Goal: Book appointment/travel/reservation

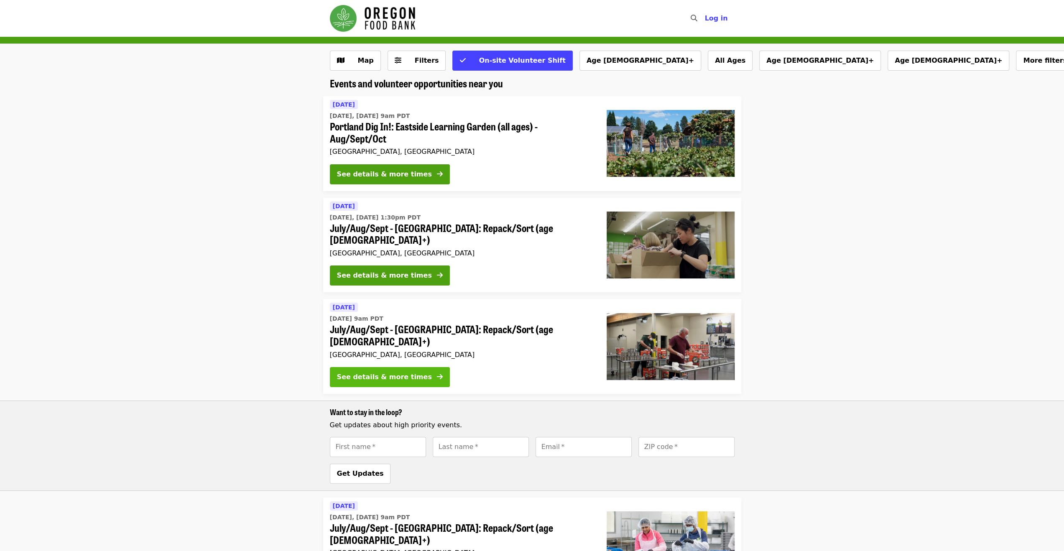
click at [391, 372] on div "See details & more times" at bounding box center [384, 377] width 95 height 10
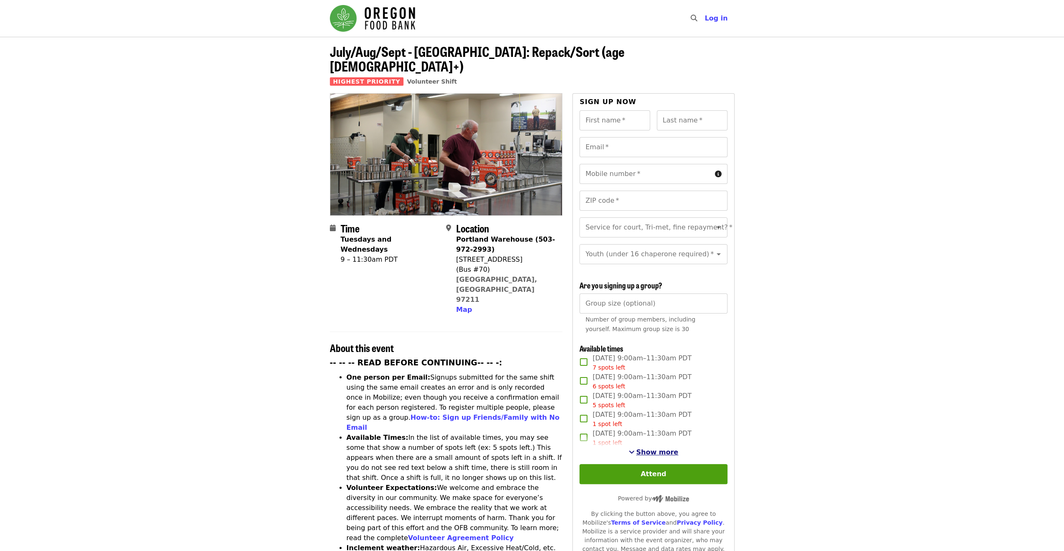
click at [655, 450] on span "Show more" at bounding box center [657, 452] width 42 height 8
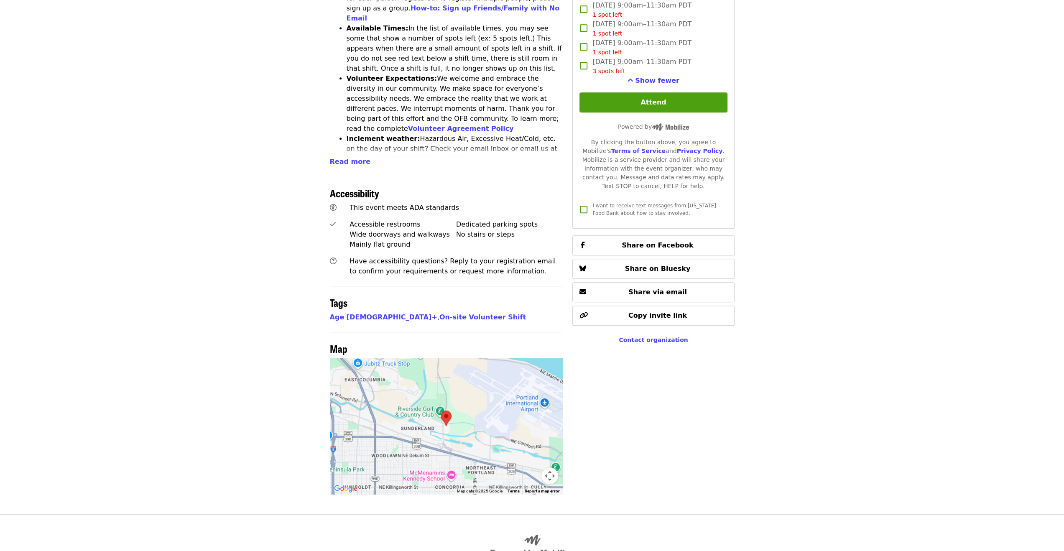
scroll to position [444, 0]
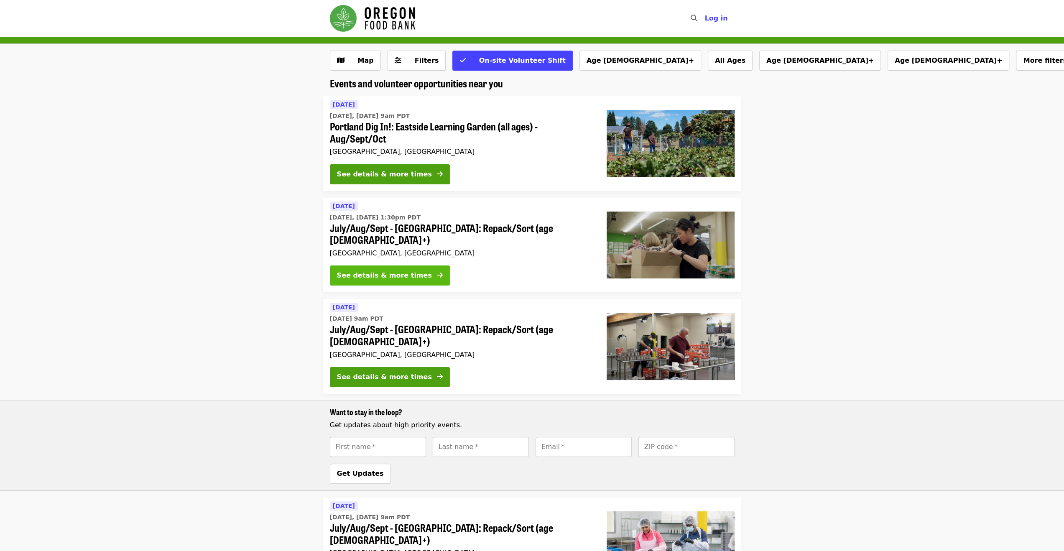
click at [393, 271] on div "See details & more times" at bounding box center [384, 276] width 95 height 10
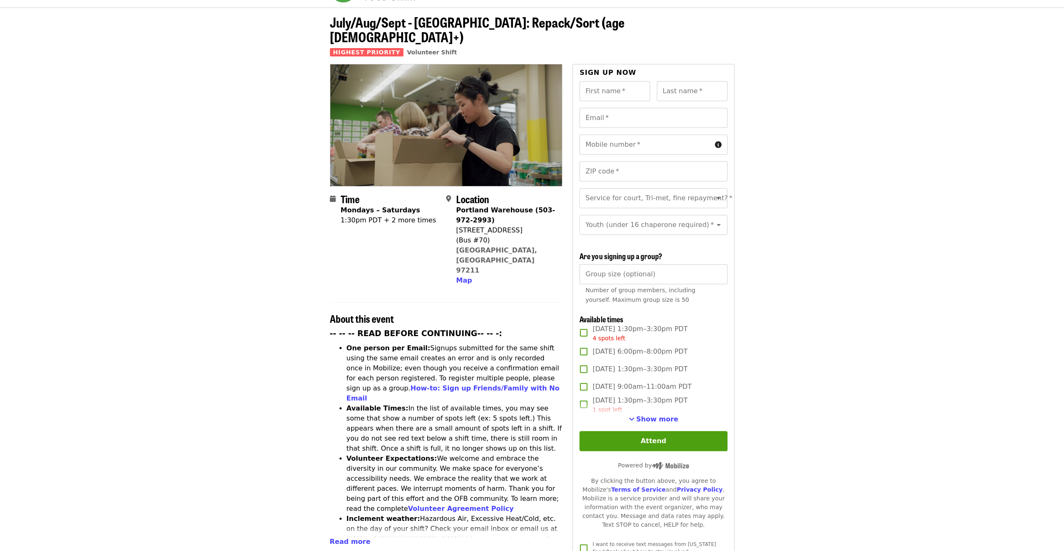
scroll to position [42, 0]
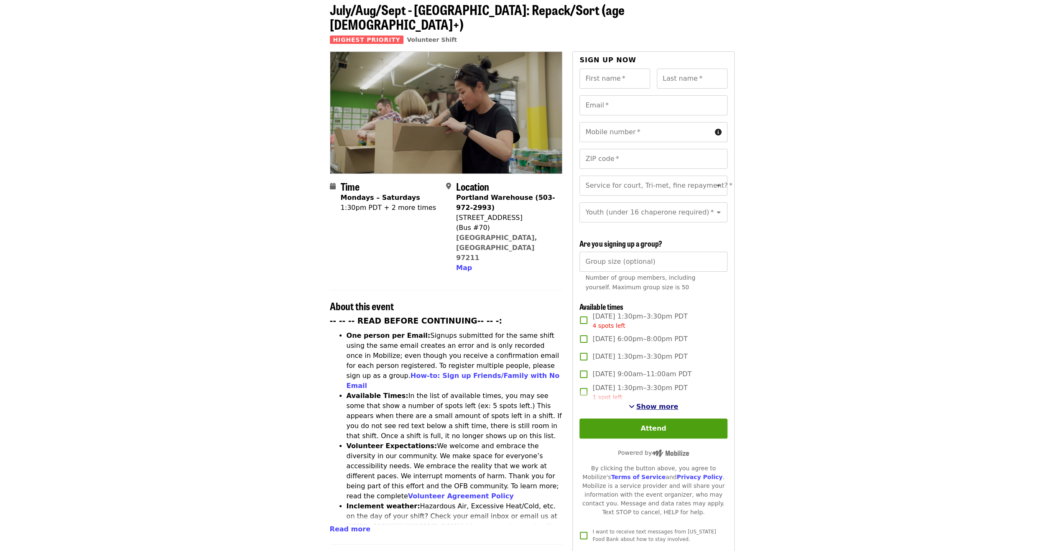
click at [651, 403] on span "Show more" at bounding box center [657, 407] width 42 height 8
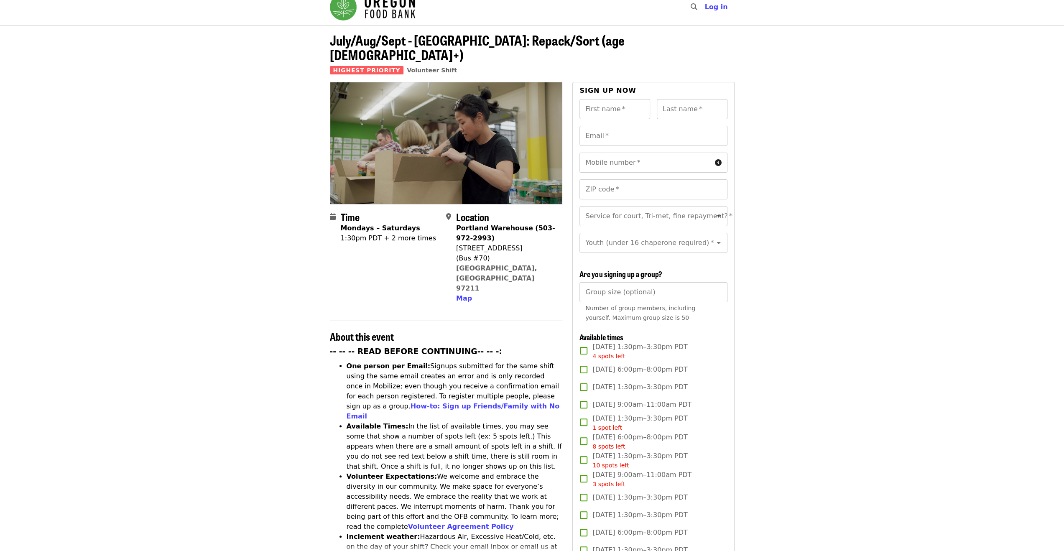
scroll to position [0, 0]
